Goal: Information Seeking & Learning: Check status

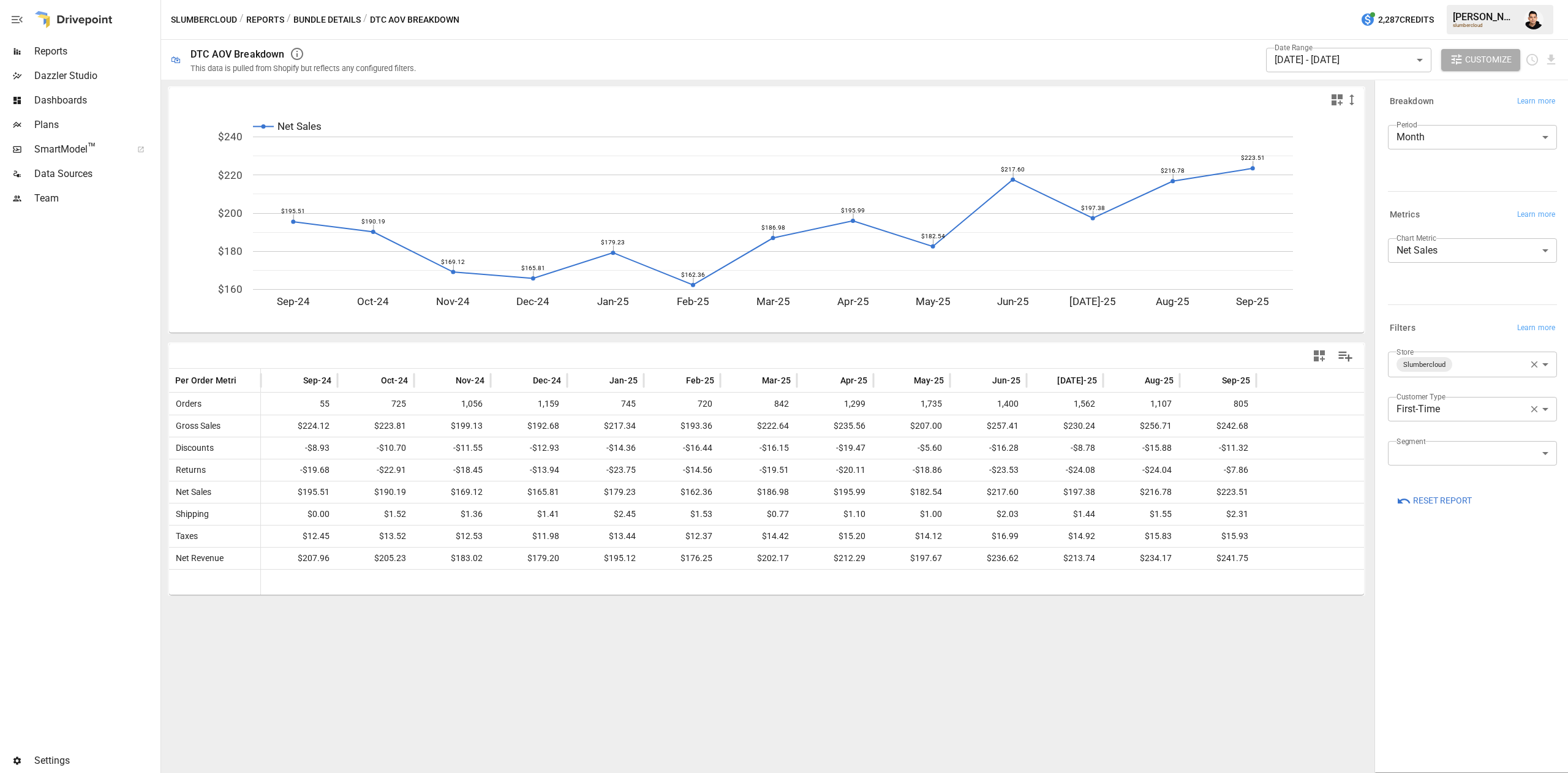
click at [51, 56] on span "Reports" at bounding box center [96, 51] width 124 height 15
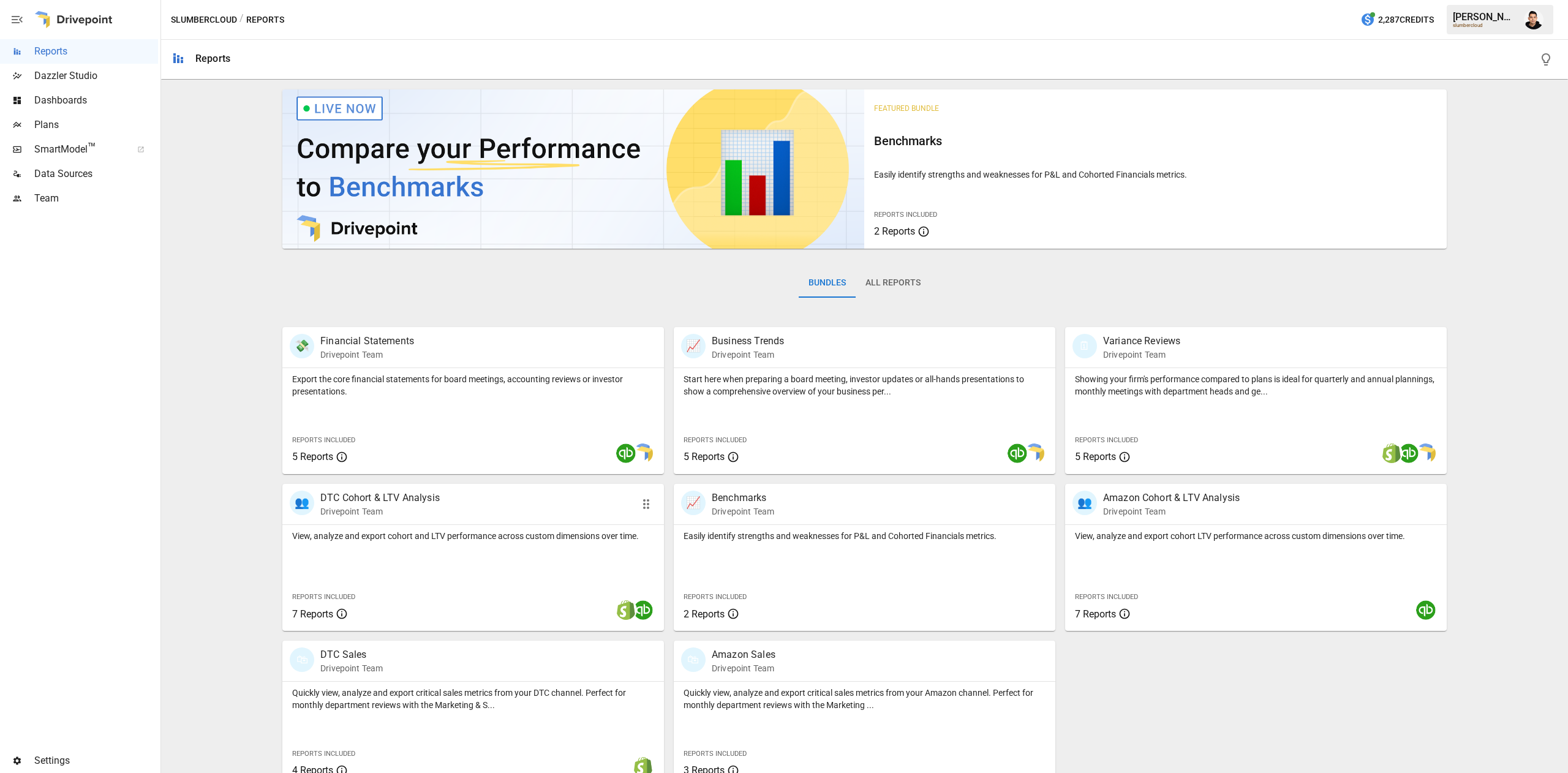
scroll to position [20, 0]
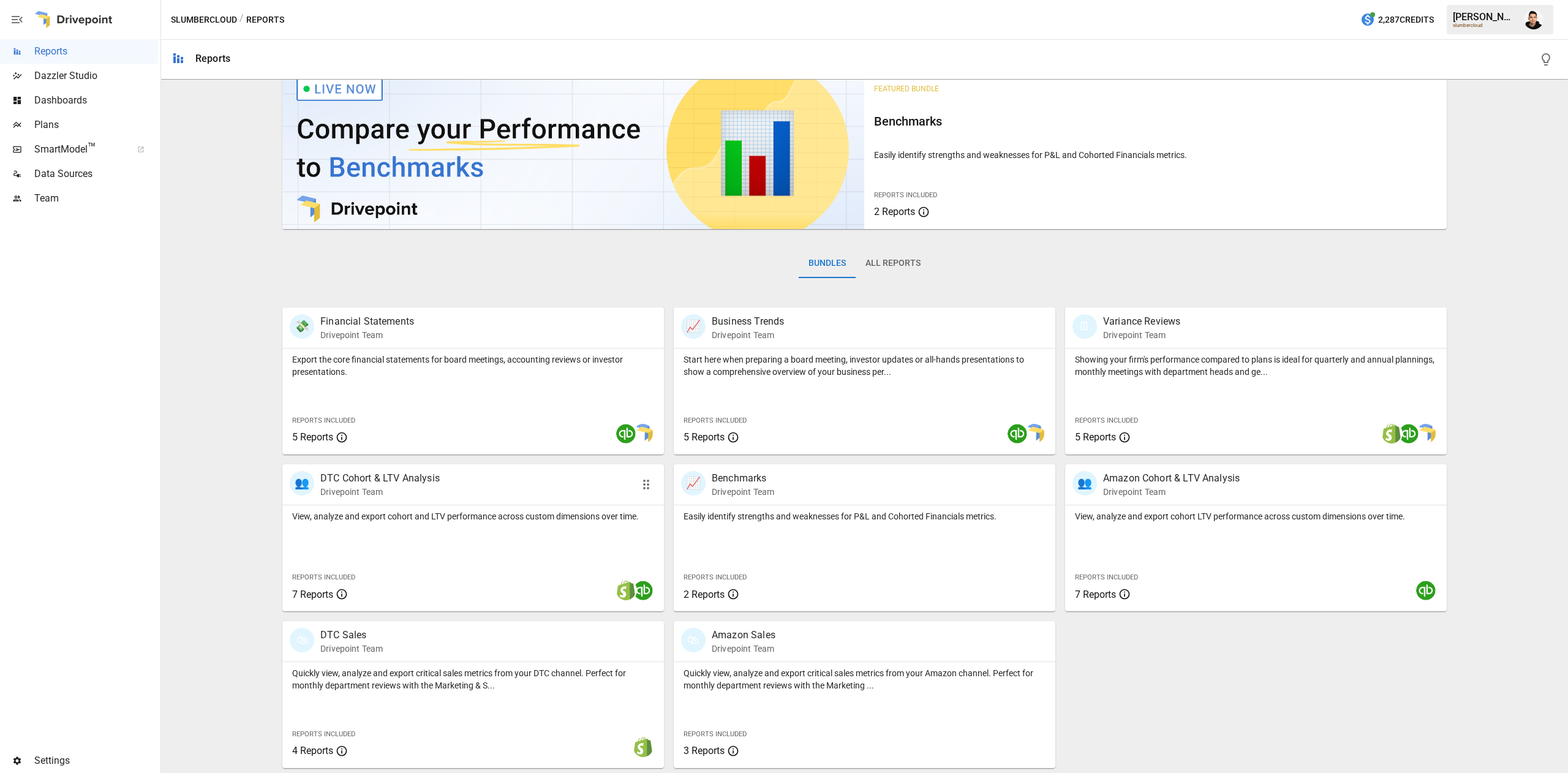
click at [544, 571] on div at bounding box center [552, 591] width 222 height 42
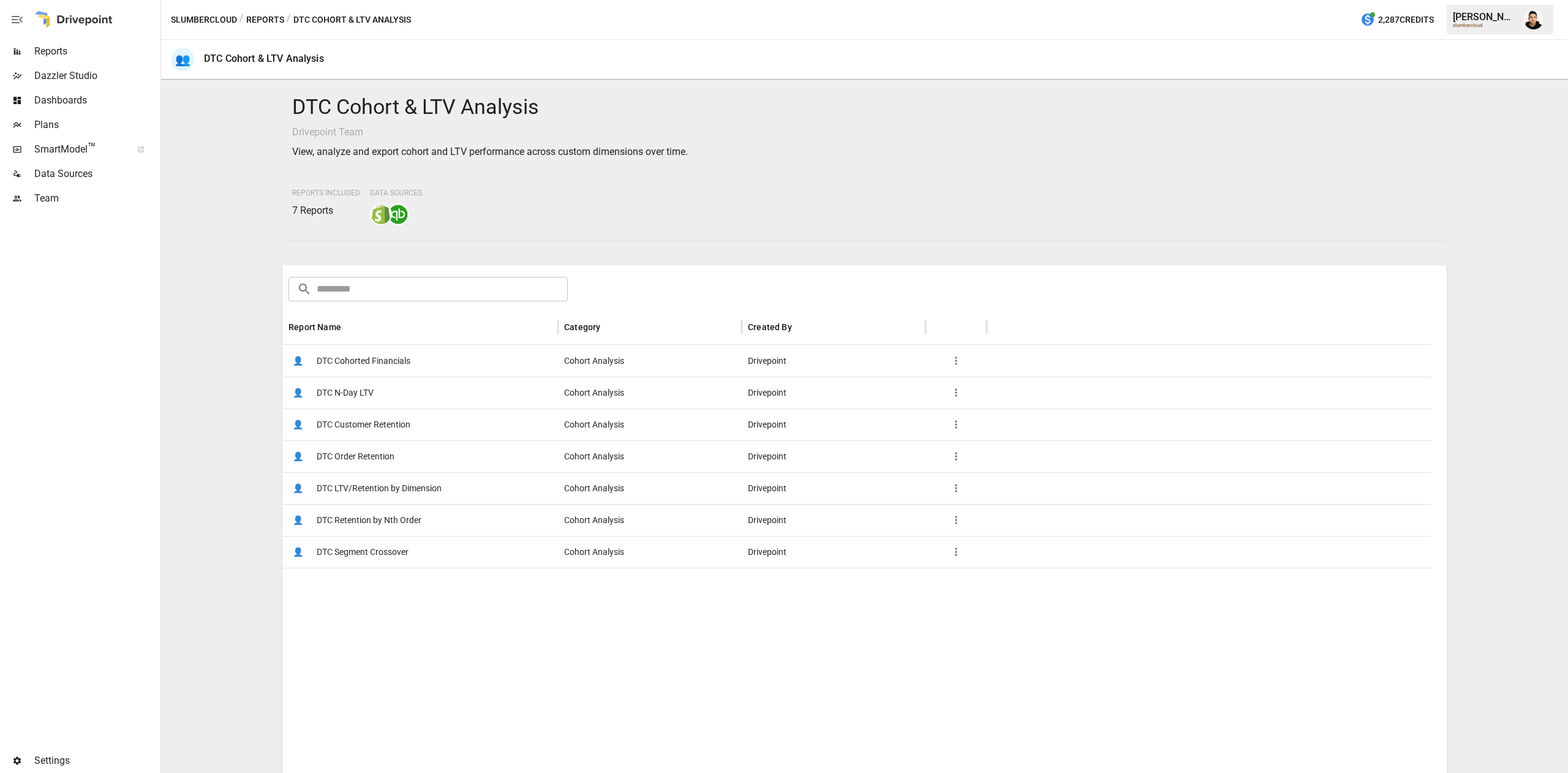
click at [395, 420] on span "DTC Customer Retention" at bounding box center [364, 425] width 94 height 32
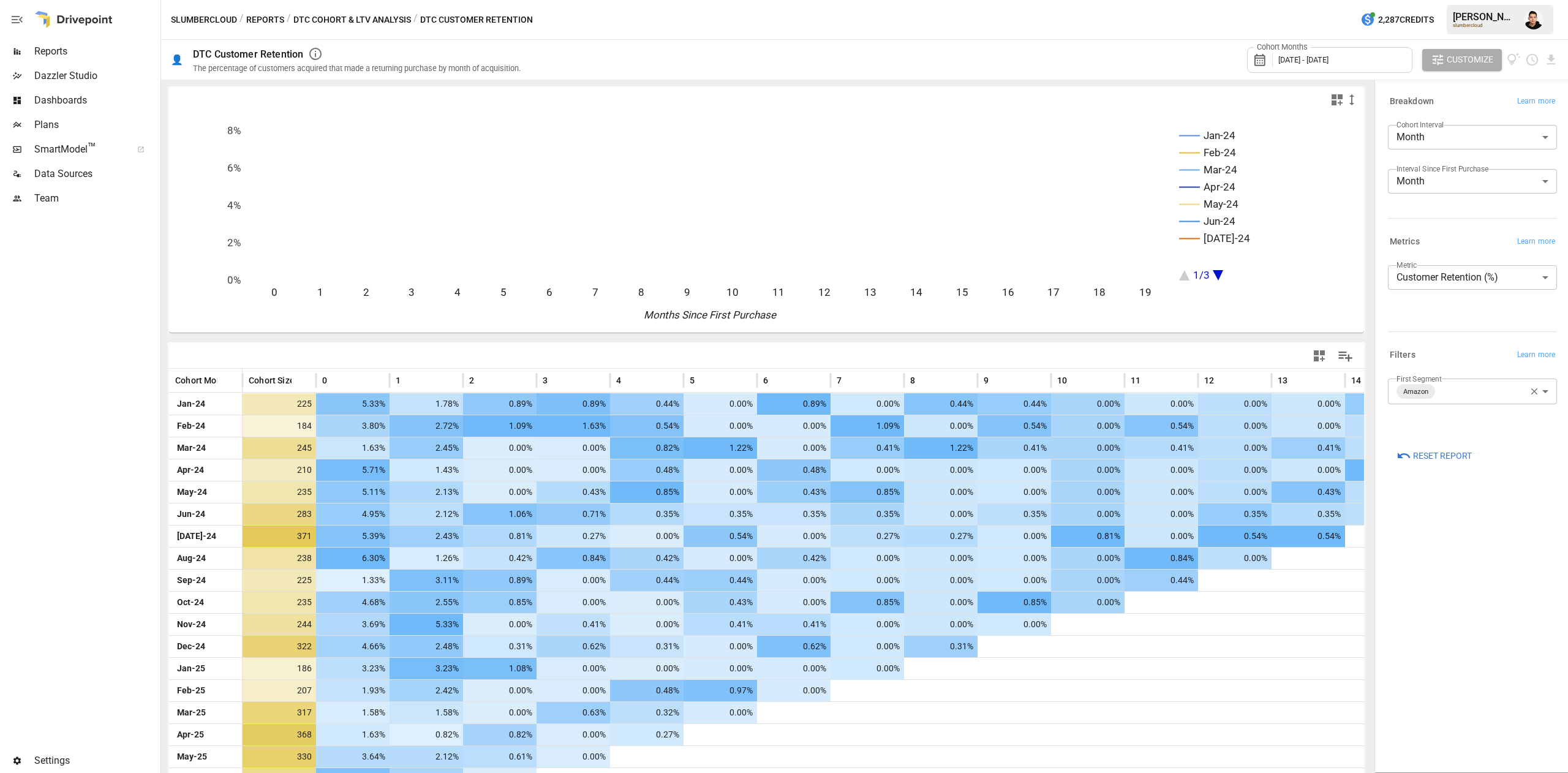
scroll to position [42, 0]
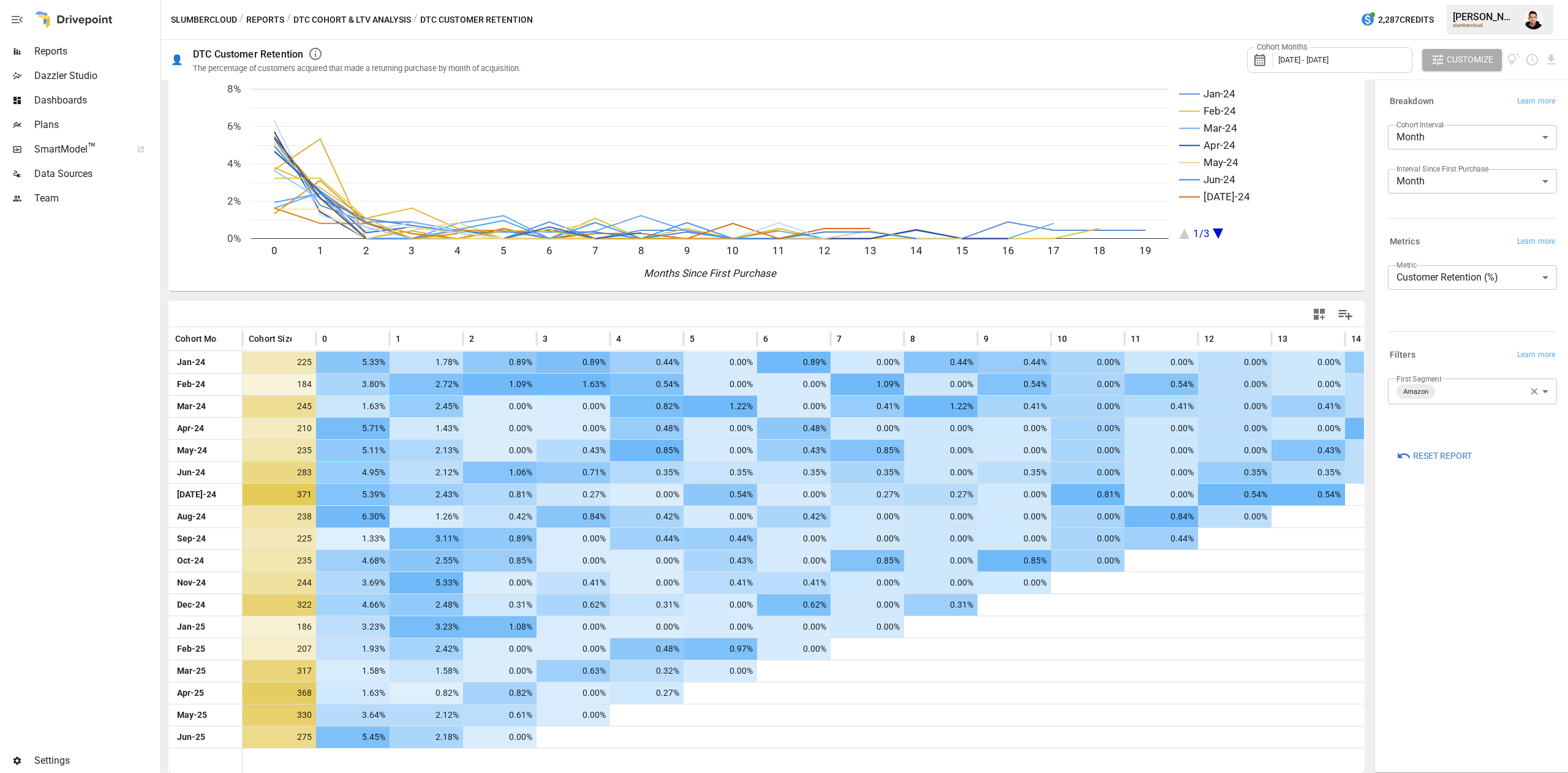
click at [1460, 0] on body "Reports Dazzler Studio Dashboards Plans SmartModel ™ Data Sources Team Settings…" at bounding box center [784, 0] width 1568 height 0
click at [1424, 524] on span "Slumbercloud" at bounding box center [1485, 522] width 124 height 15
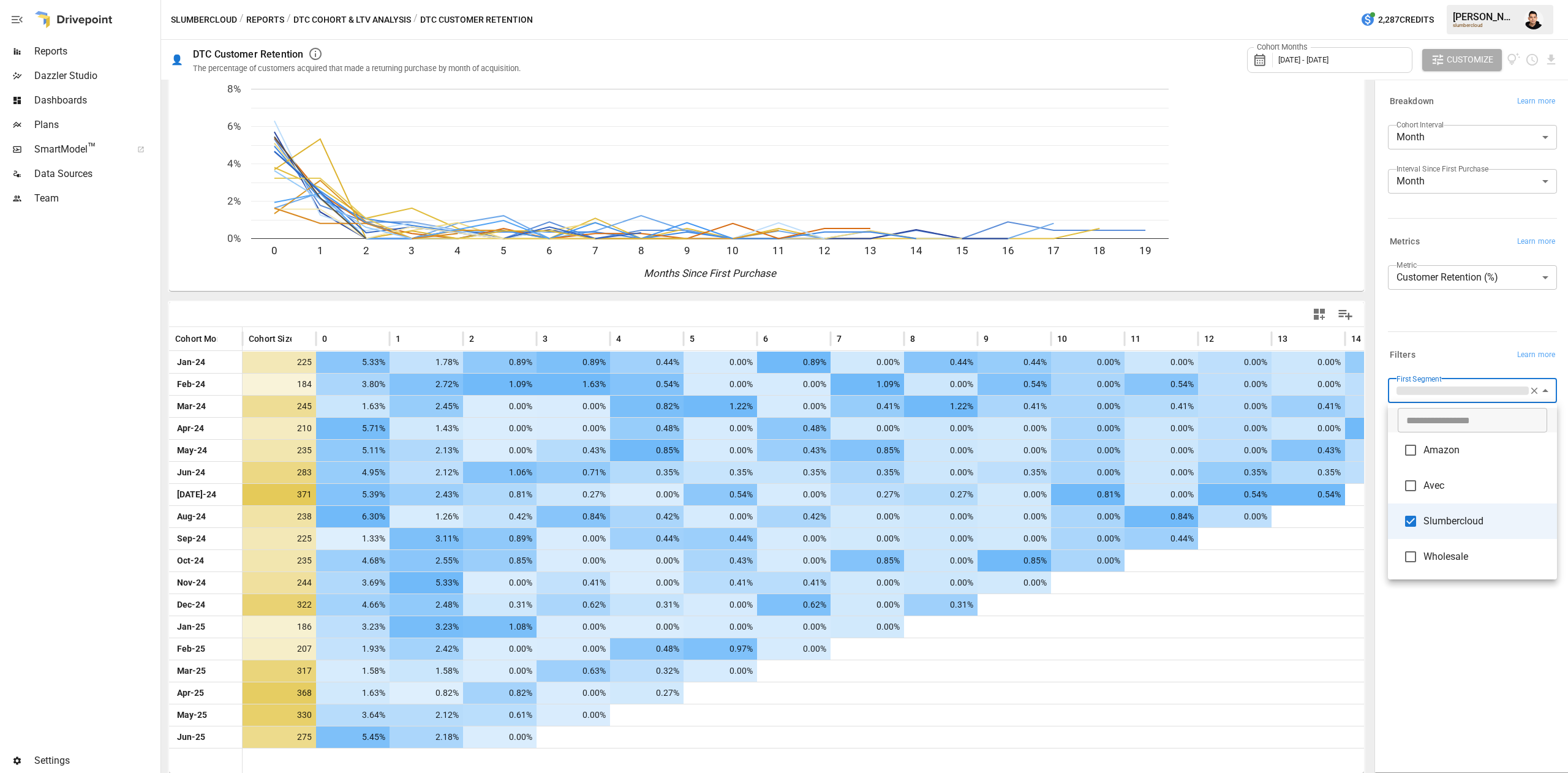
type input "**********"
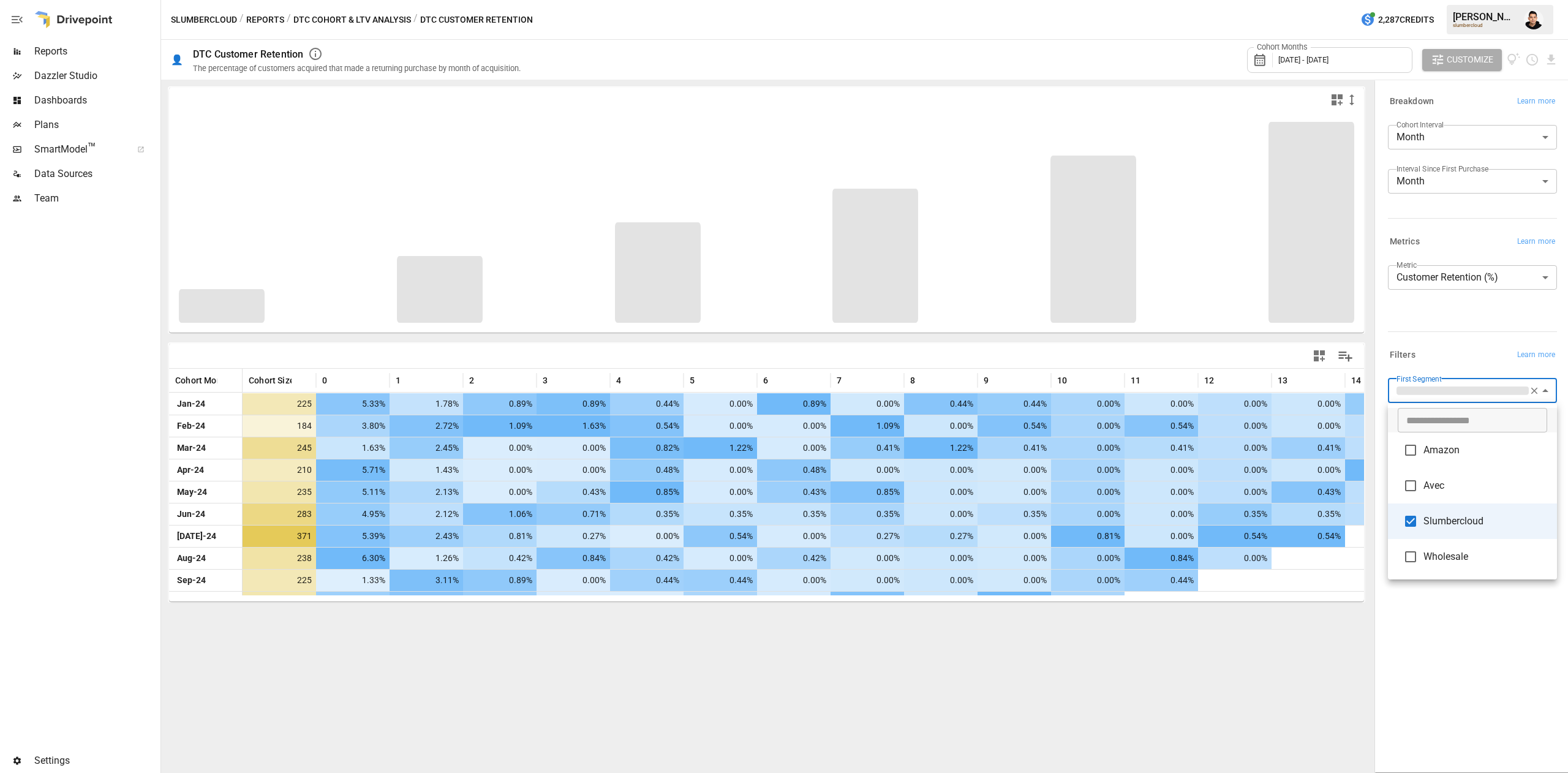
click at [1420, 322] on div at bounding box center [784, 386] width 1568 height 773
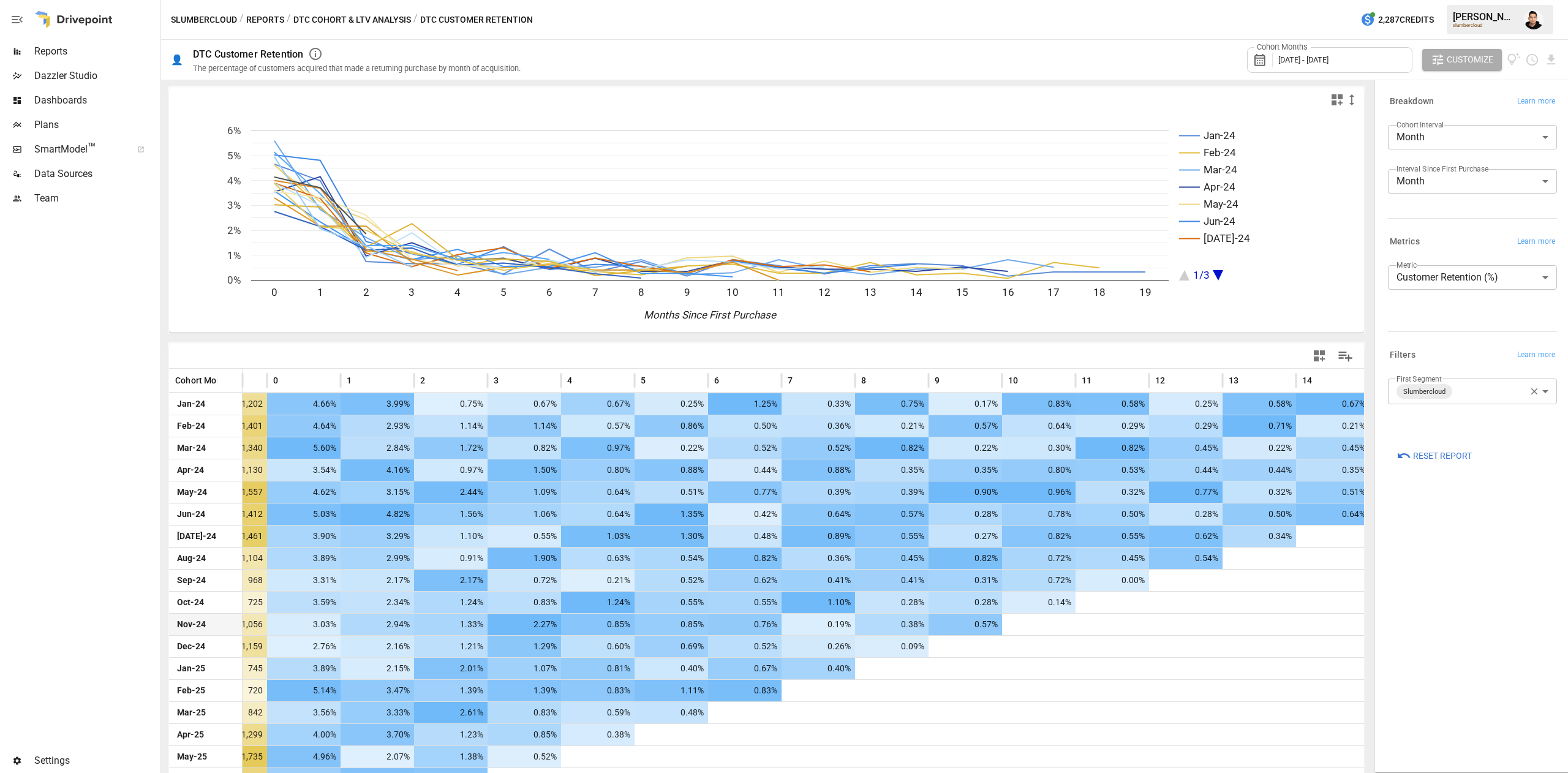
scroll to position [0, 50]
click at [1443, 0] on body "Reports Dazzler Studio Dashboards Plans SmartModel ™ Data Sources Team Settings…" at bounding box center [784, 0] width 1568 height 0
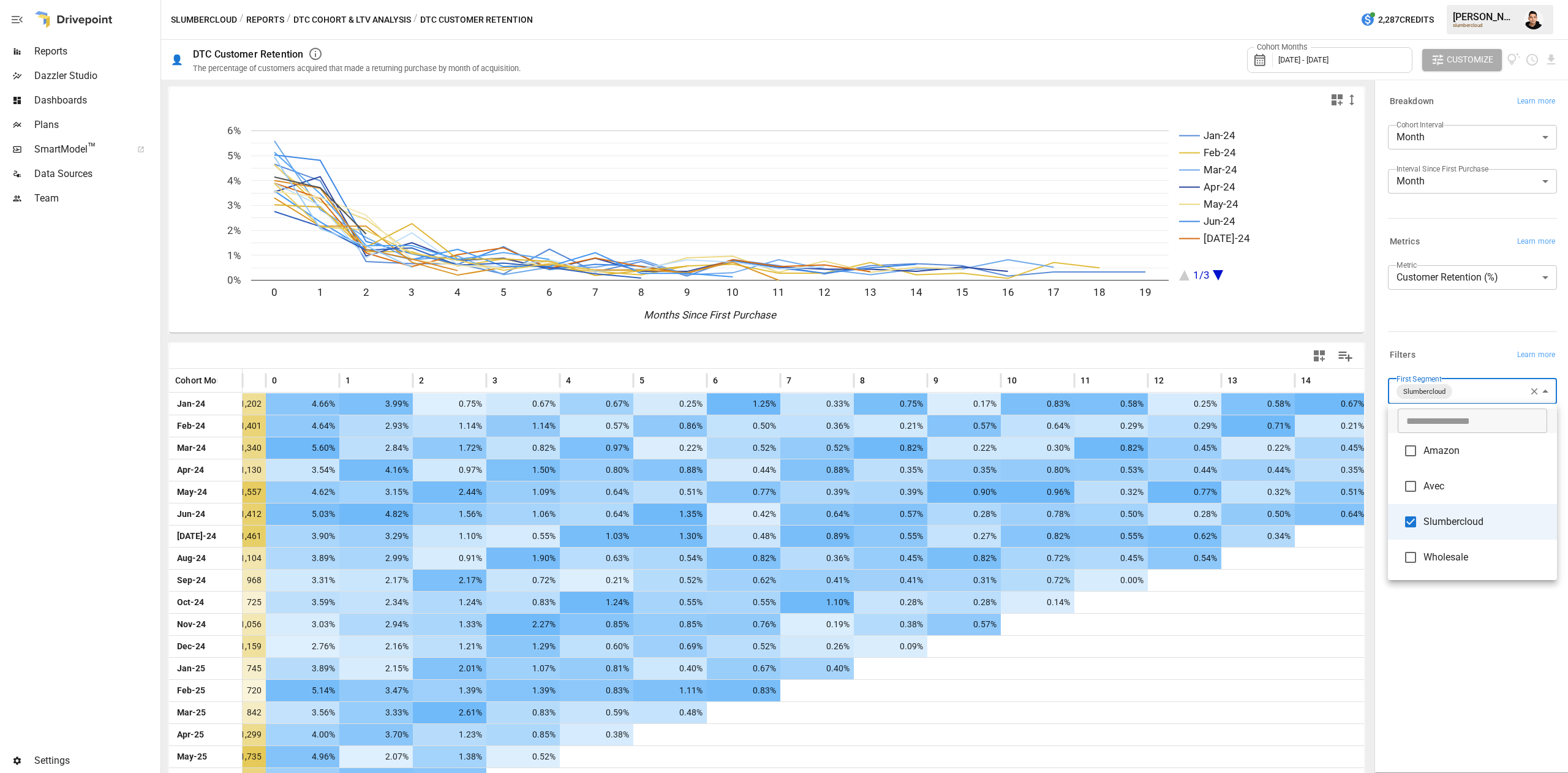
click at [1248, 299] on div at bounding box center [784, 386] width 1568 height 773
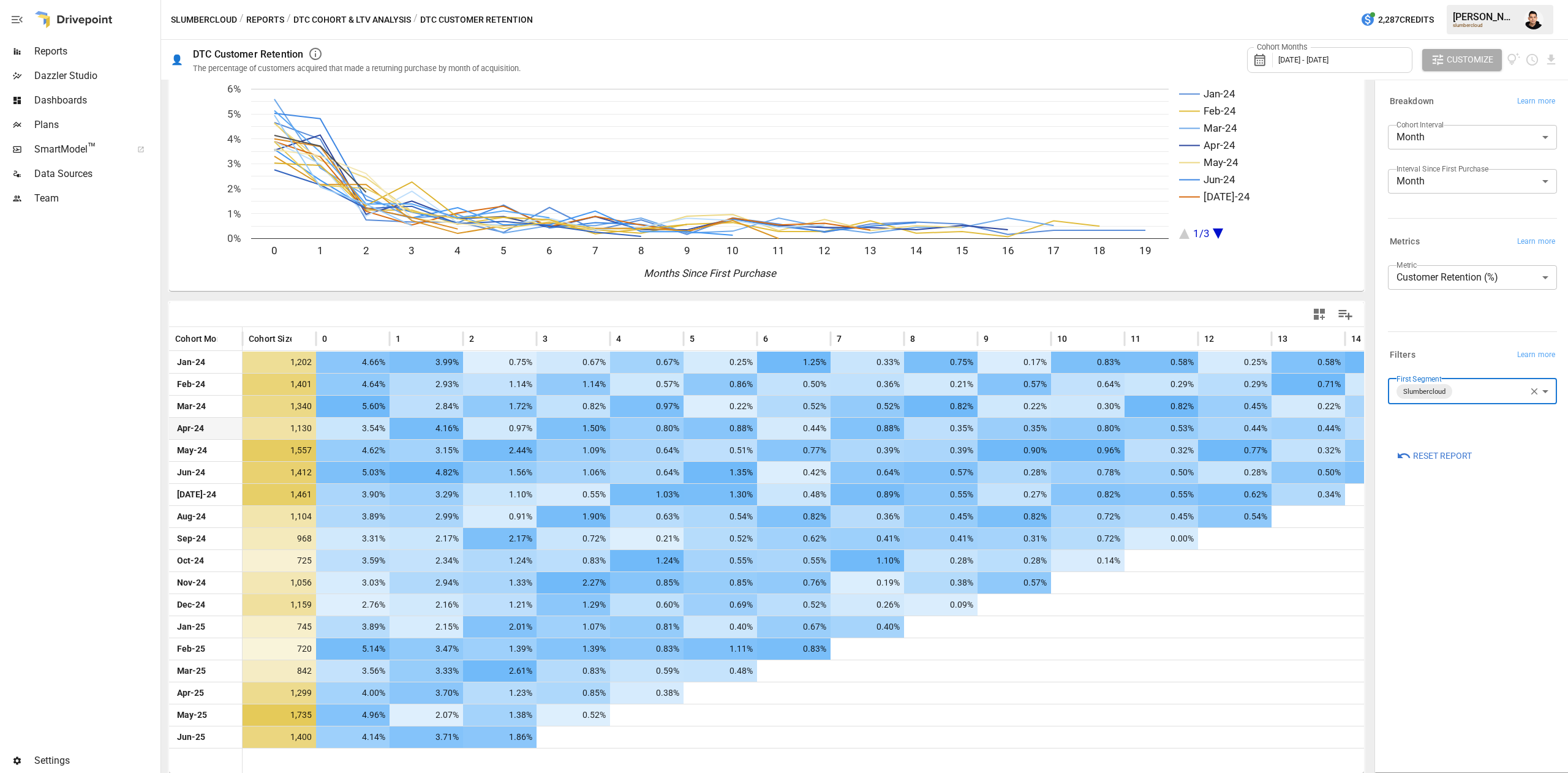
scroll to position [42, 0]
click at [1443, 457] on span "Reset Report" at bounding box center [1442, 456] width 59 height 15
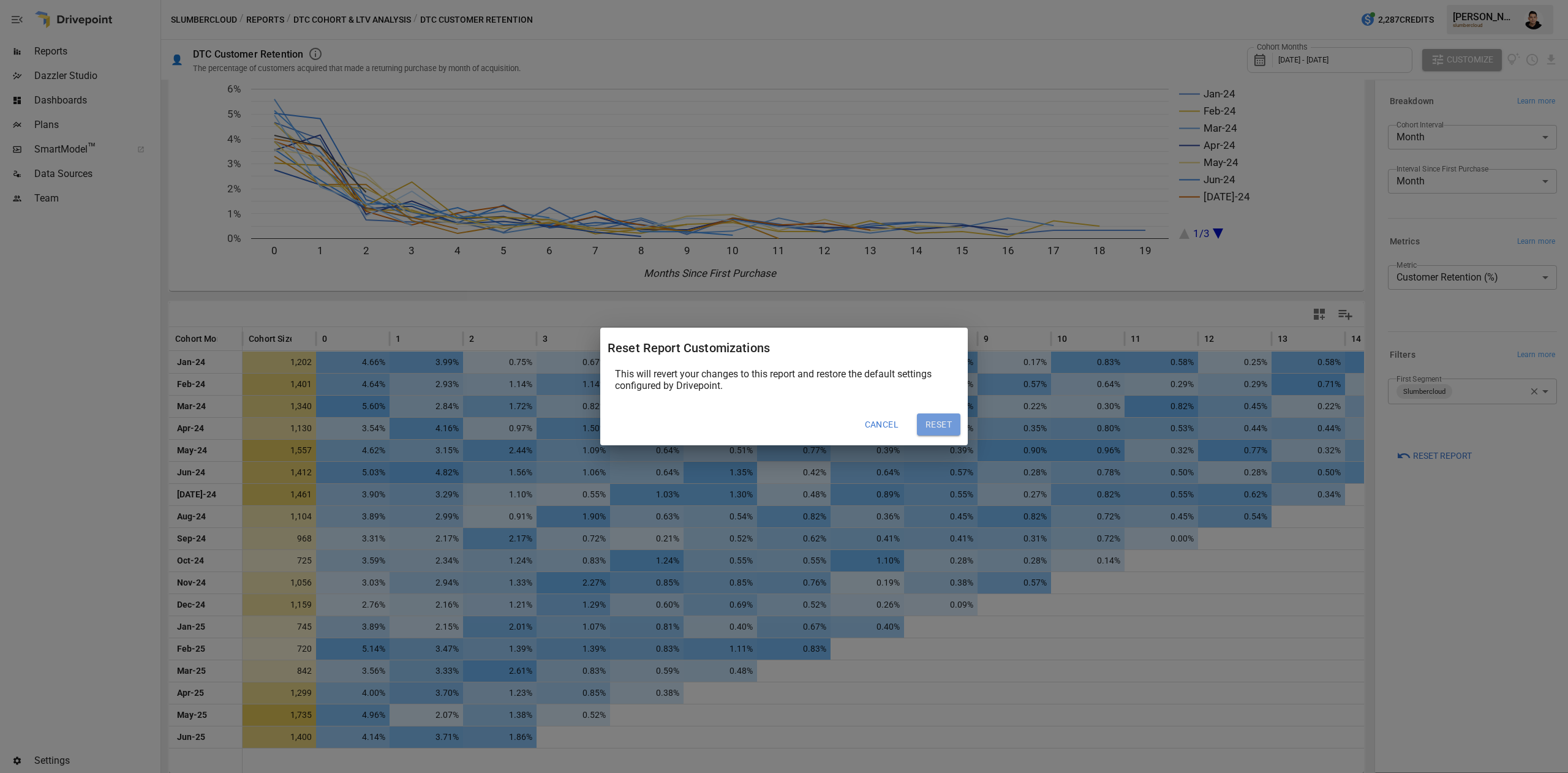
click at [935, 420] on button "Reset" at bounding box center [938, 425] width 44 height 22
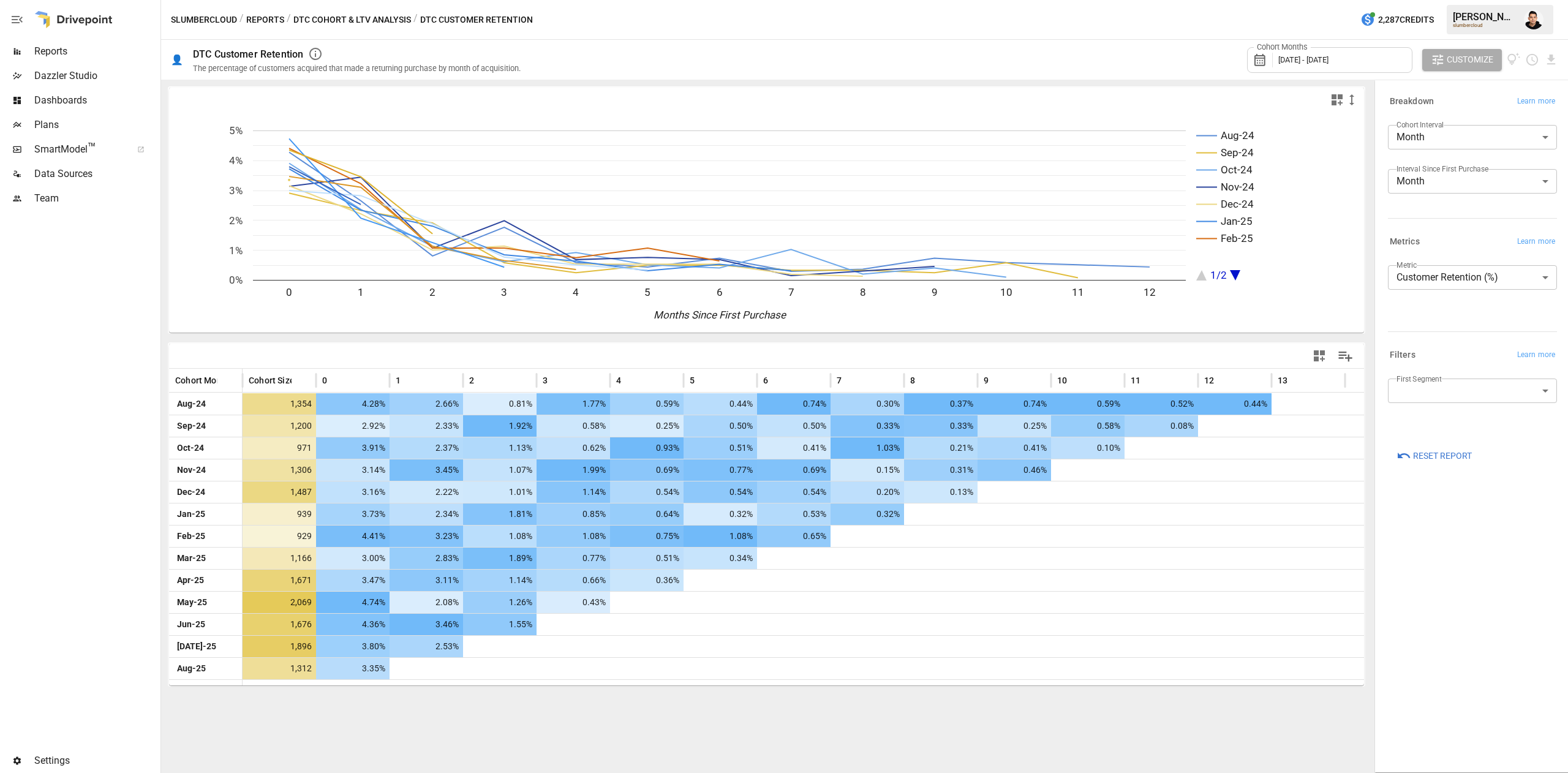
click at [356, 23] on button "DTC Cohort & LTV Analysis" at bounding box center [352, 20] width 117 height 15
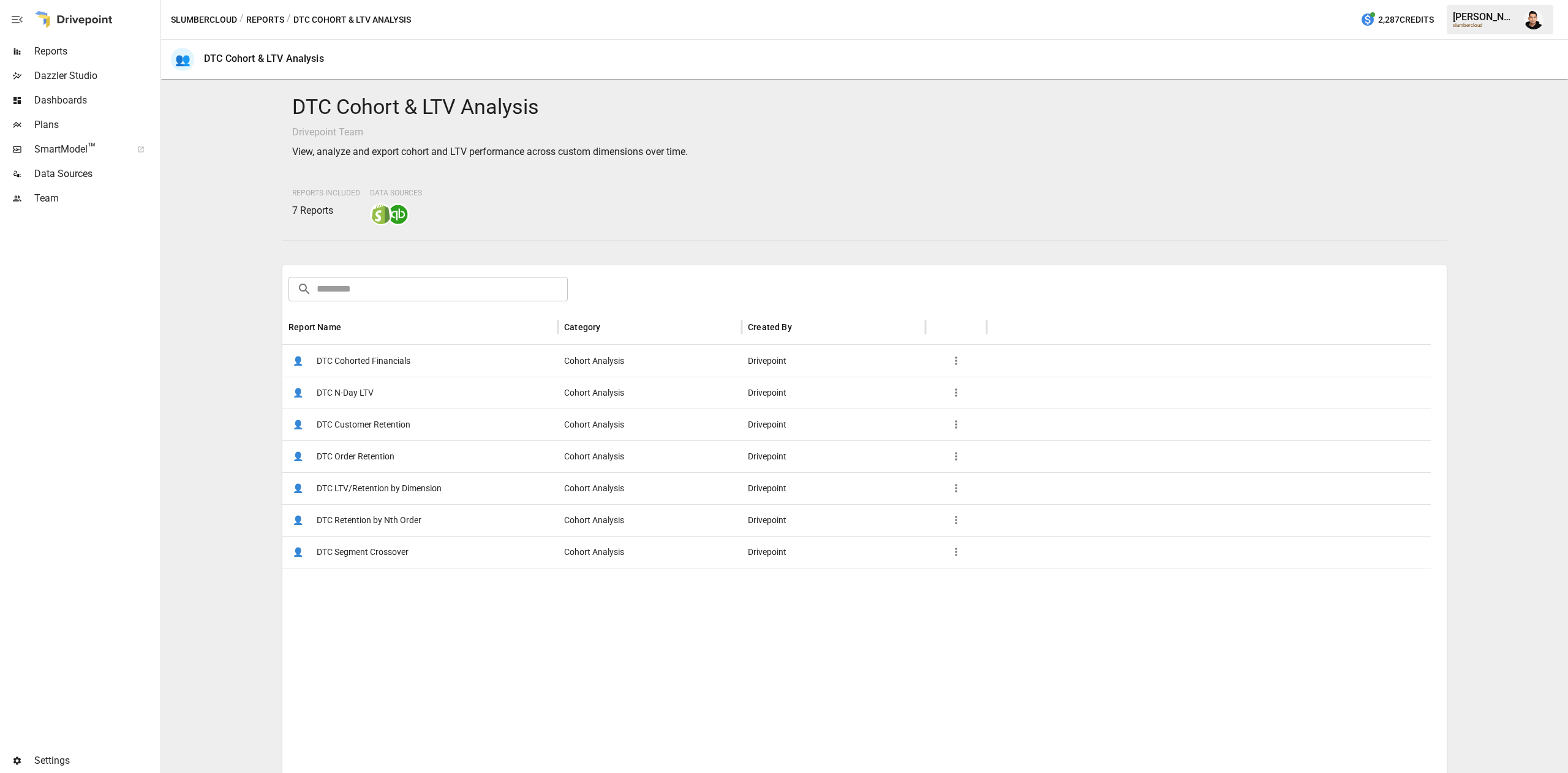
click at [445, 495] on div "👤 DTC LTV/Retention by Dimension" at bounding box center [420, 488] width 275 height 32
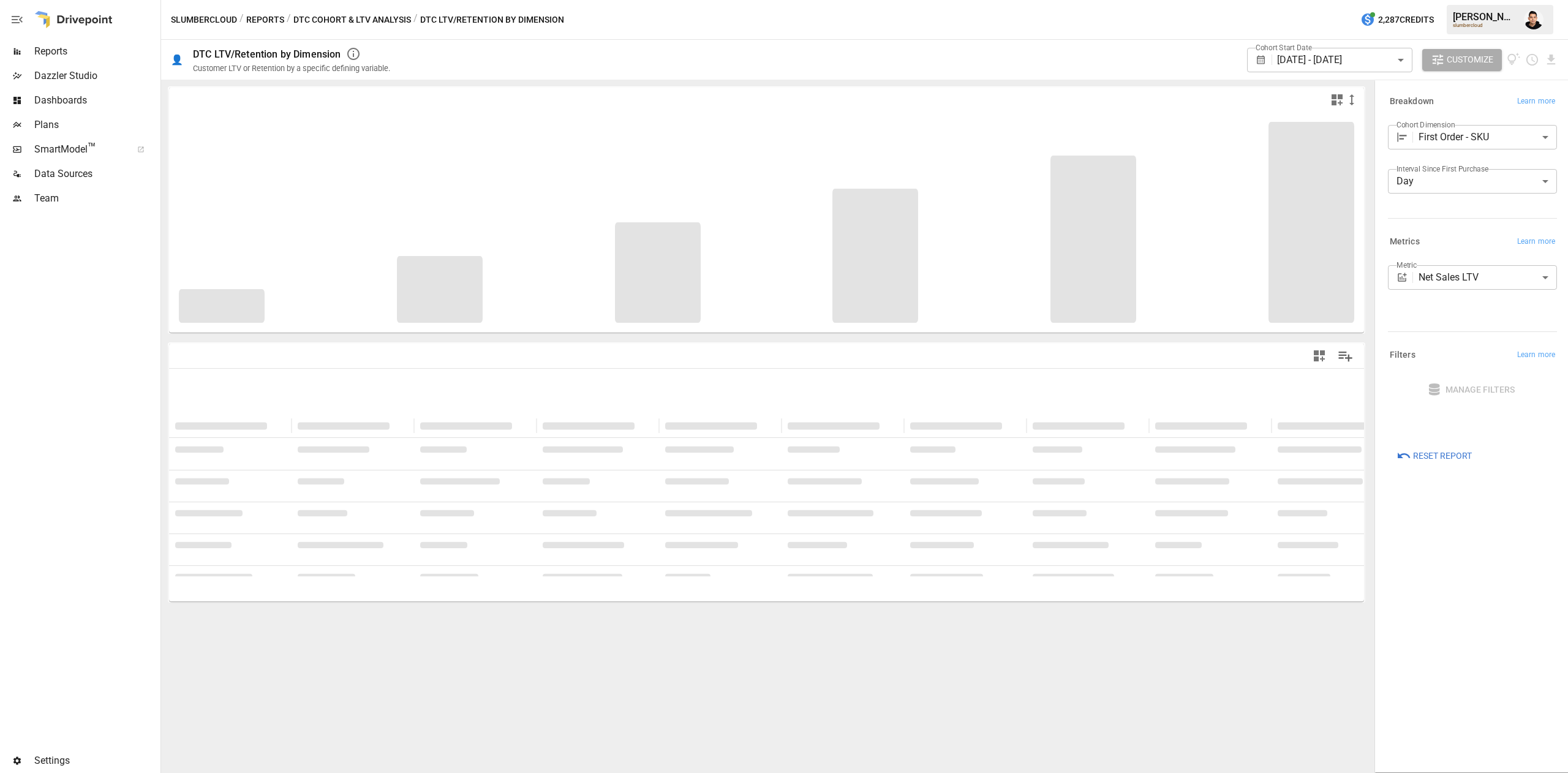
click at [1466, 0] on body "**********" at bounding box center [784, 0] width 1568 height 0
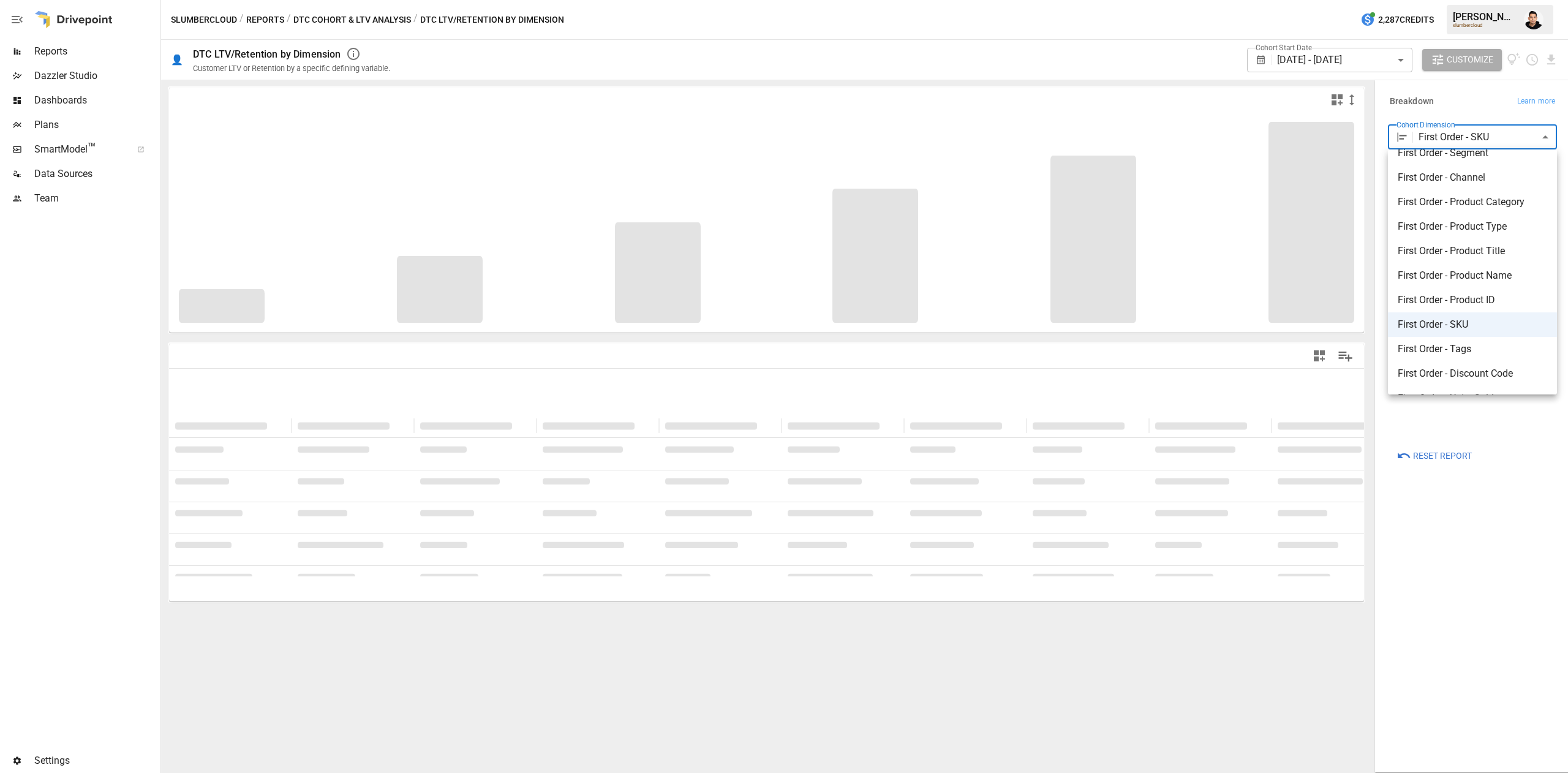
scroll to position [47, 0]
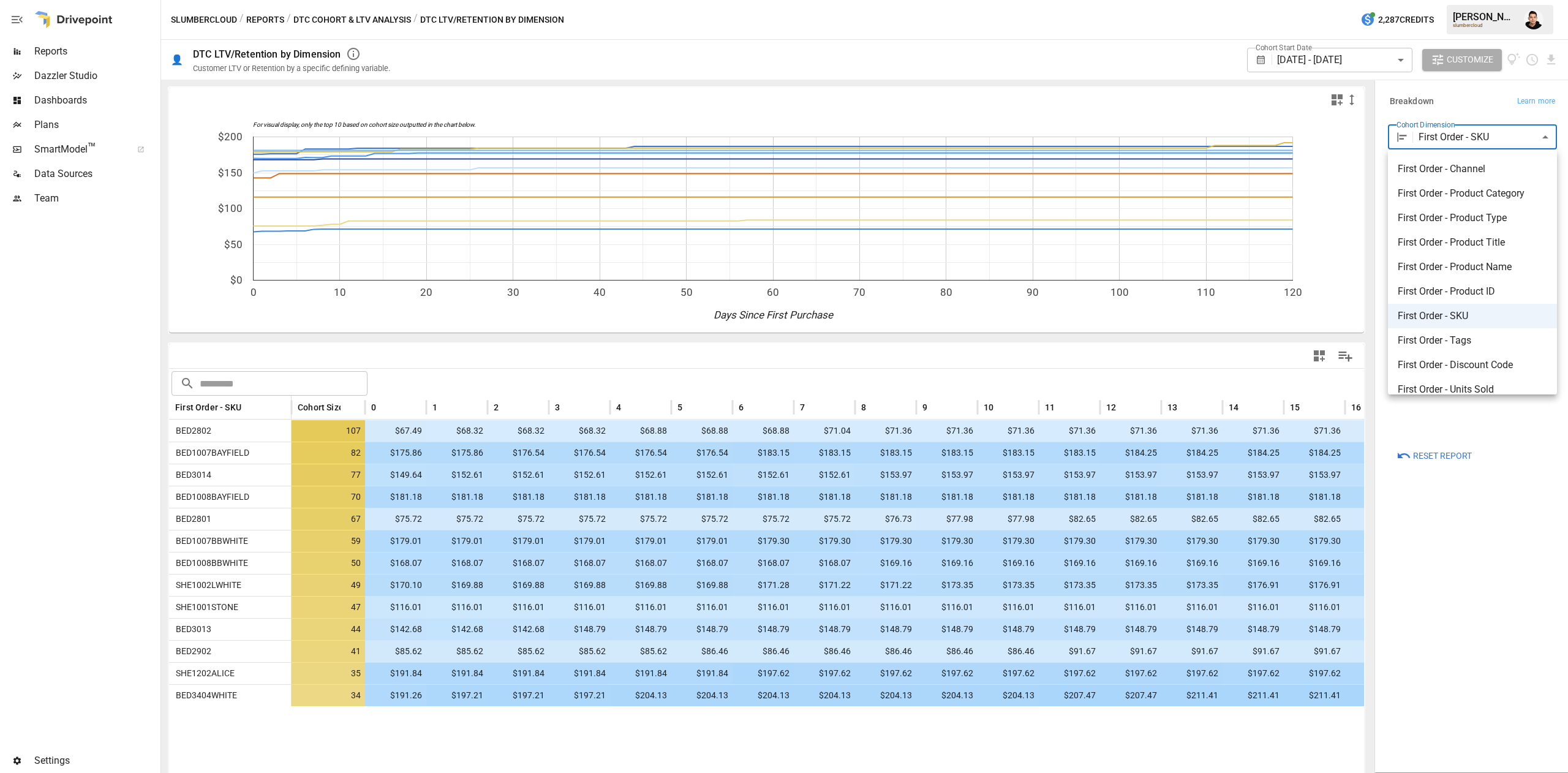
click at [1505, 195] on span "First Order - Product Category" at bounding box center [1472, 193] width 150 height 15
